Goal: Find specific page/section

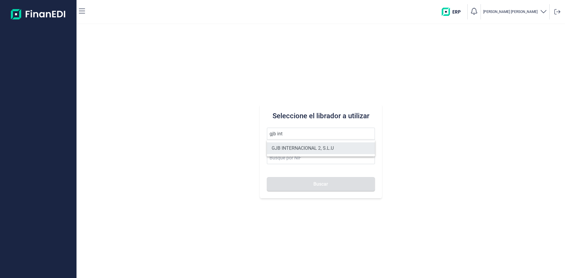
click at [312, 147] on li "GJB INTERNACIONAL 2, S.L.U" at bounding box center [321, 148] width 108 height 12
type input "GJB INTERNACIONAL 2, S.L.U"
type input "B05482971"
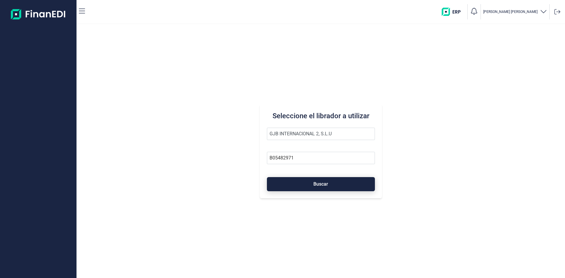
click at [324, 186] on span "Buscar" at bounding box center [320, 184] width 15 height 4
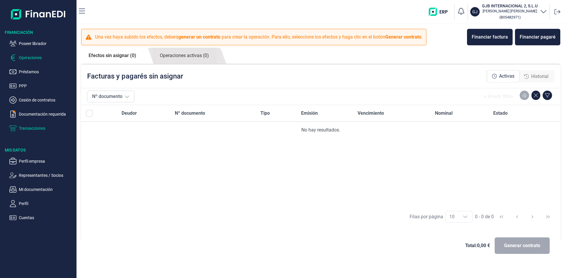
click at [41, 128] on p "Transacciones" at bounding box center [46, 128] width 55 height 7
